Goal: Task Accomplishment & Management: Use online tool/utility

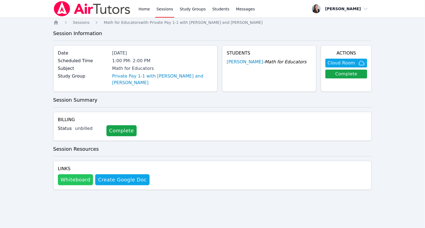
click at [69, 175] on button "Whiteboard" at bounding box center [75, 180] width 35 height 11
click at [112, 125] on link "Complete" at bounding box center [122, 130] width 30 height 11
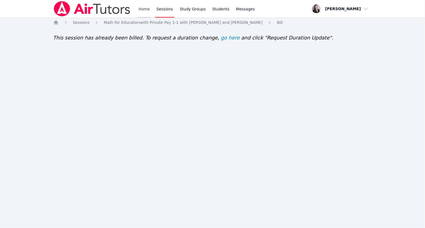
click at [144, 8] on link "Home" at bounding box center [144, 9] width 13 height 18
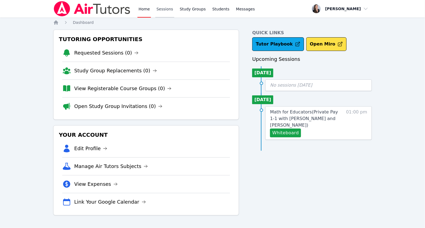
click at [162, 12] on link "Sessions" at bounding box center [164, 9] width 19 height 18
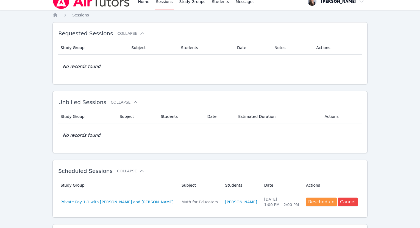
scroll to position [48, 0]
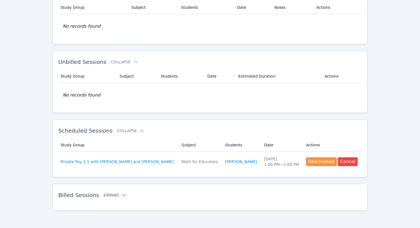
click at [121, 195] on icon at bounding box center [123, 195] width 5 height 5
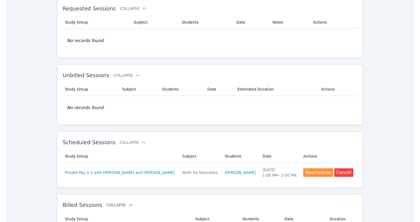
scroll to position [0, 0]
